Goal: Transaction & Acquisition: Purchase product/service

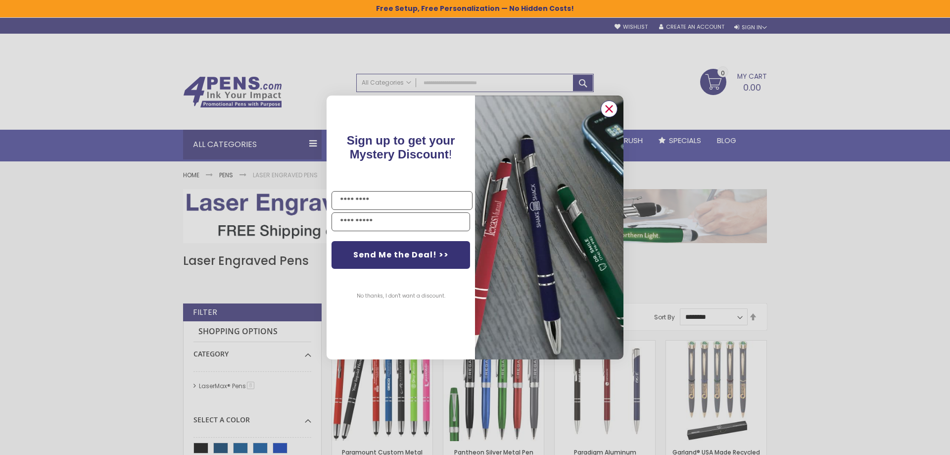
click at [612, 111] on circle "Close dialog" at bounding box center [609, 108] width 15 height 15
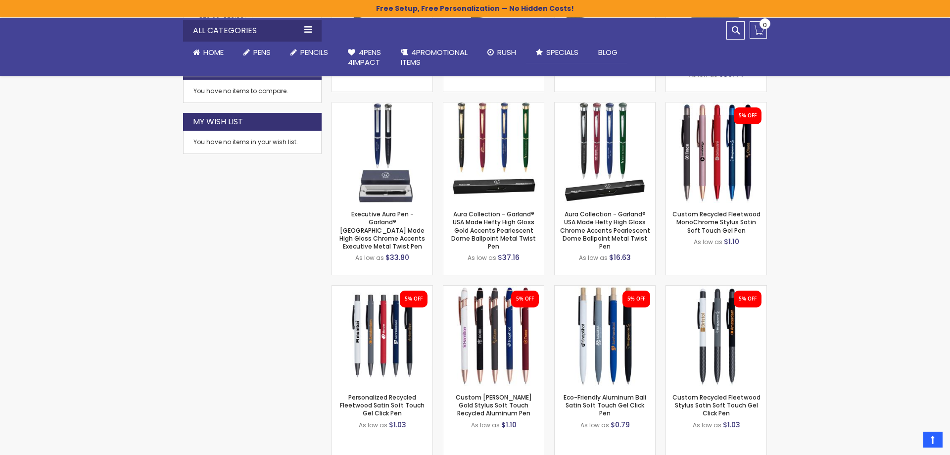
scroll to position [606, 0]
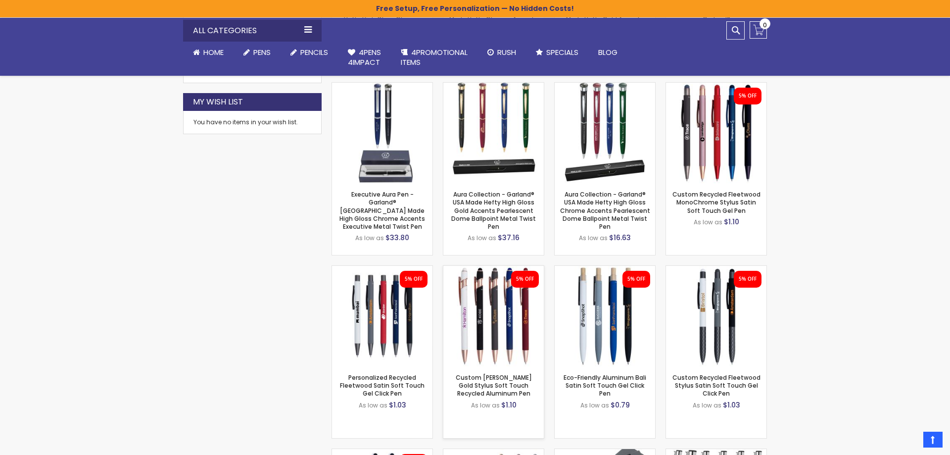
click at [479, 319] on img at bounding box center [493, 316] width 100 height 100
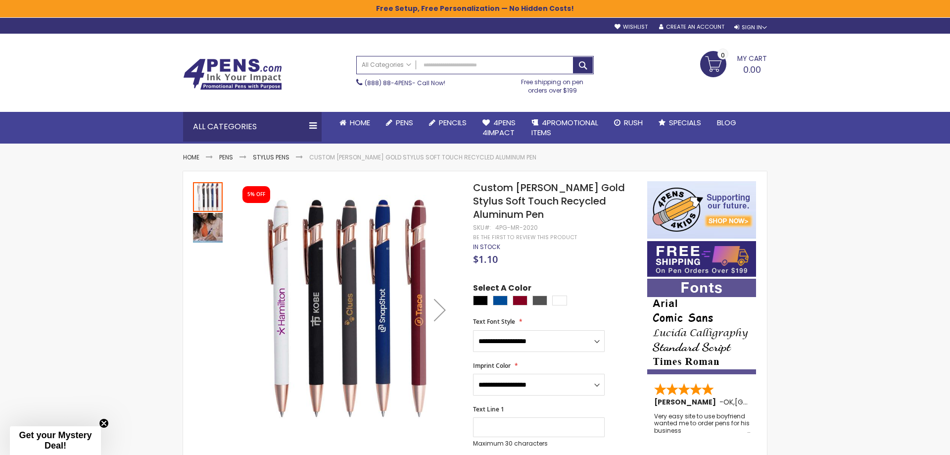
click at [200, 234] on img "Custom Lexi Rose Gold Stylus Soft Touch Recycled Aluminum Pen" at bounding box center [208, 228] width 30 height 30
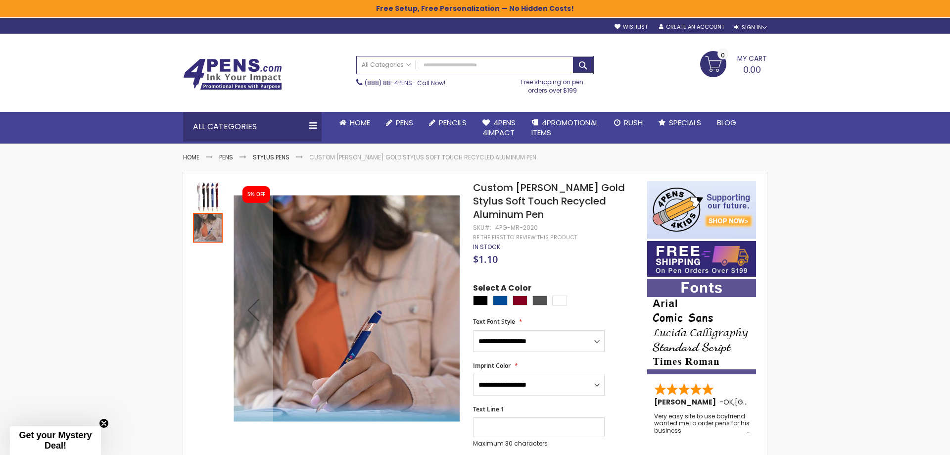
click at [205, 199] on img "Custom Lexi Rose Gold Stylus Soft Touch Recycled Aluminum Pen" at bounding box center [208, 197] width 30 height 30
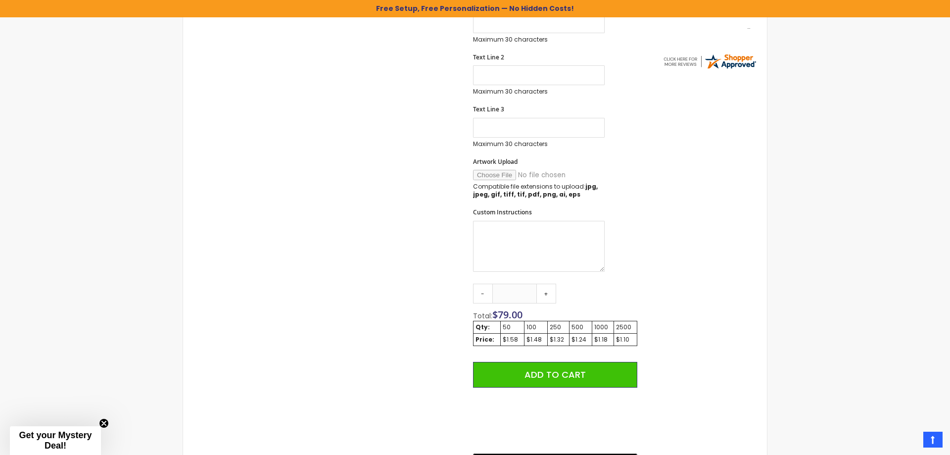
scroll to position [555, 0]
